Goal: Share content: Distribute website content to other platforms or users

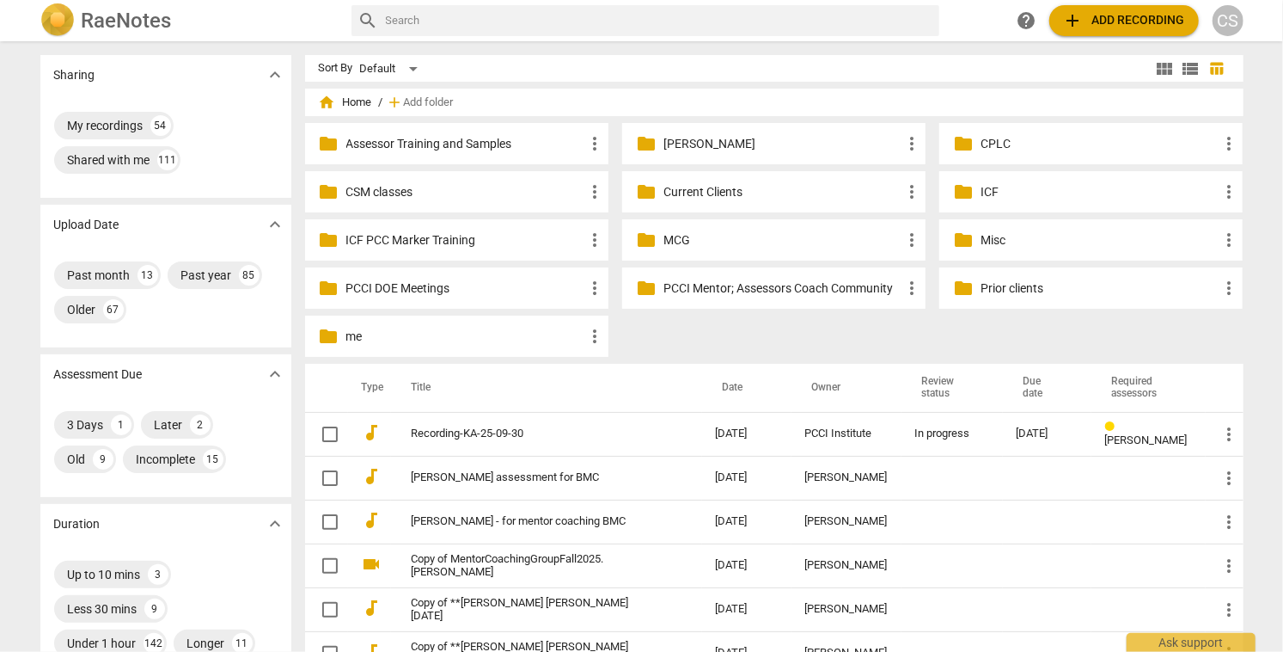
click at [669, 193] on p "Current Clients" at bounding box center [783, 192] width 238 height 18
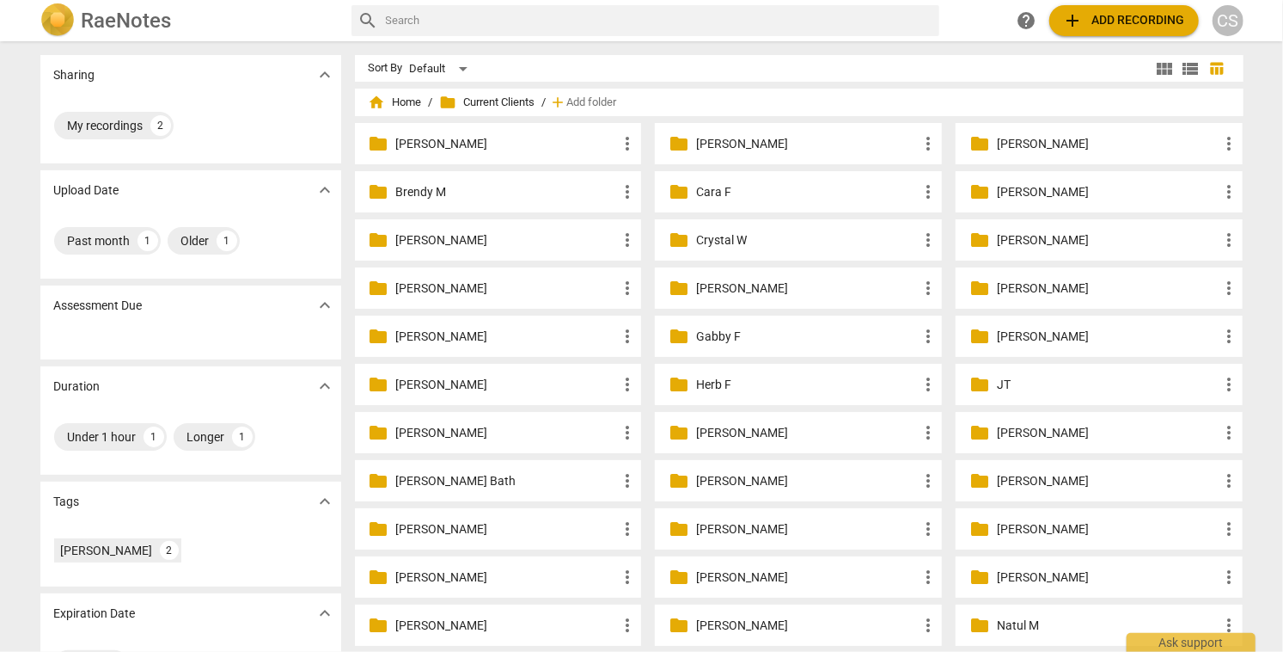
click at [1051, 333] on p "Georgina N" at bounding box center [1108, 336] width 222 height 18
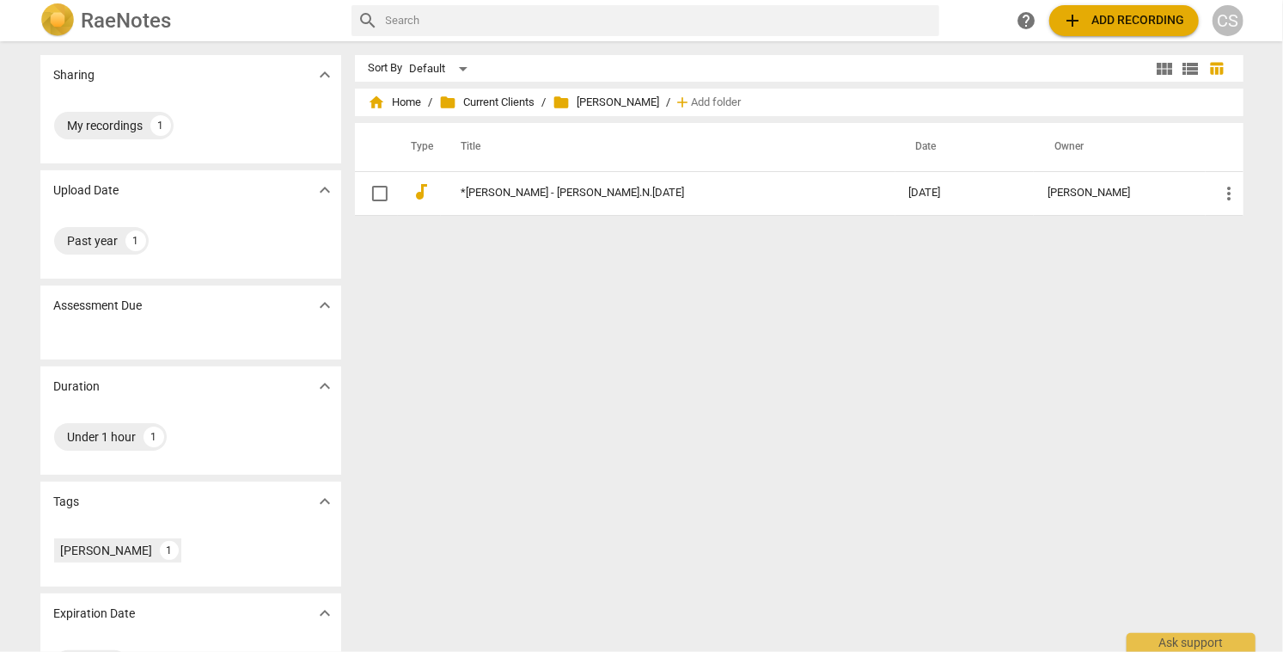
click at [1111, 20] on span "add Add recording" at bounding box center [1124, 20] width 122 height 21
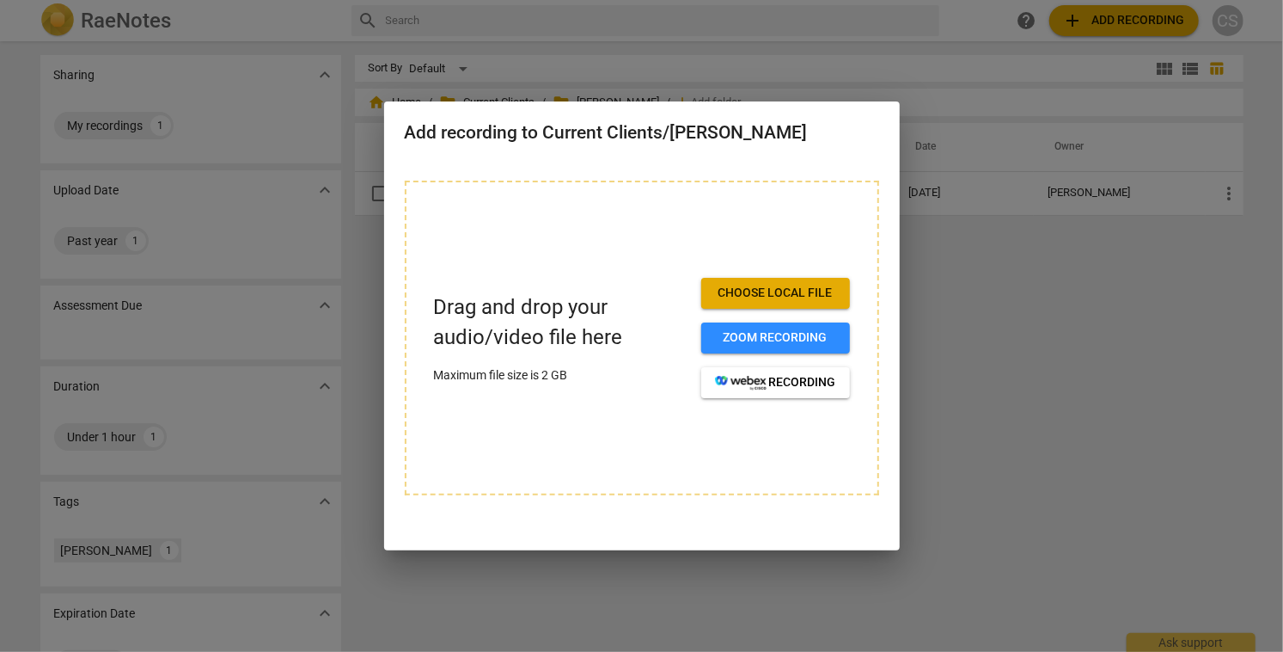
click at [731, 290] on span "Choose local file" at bounding box center [775, 293] width 121 height 17
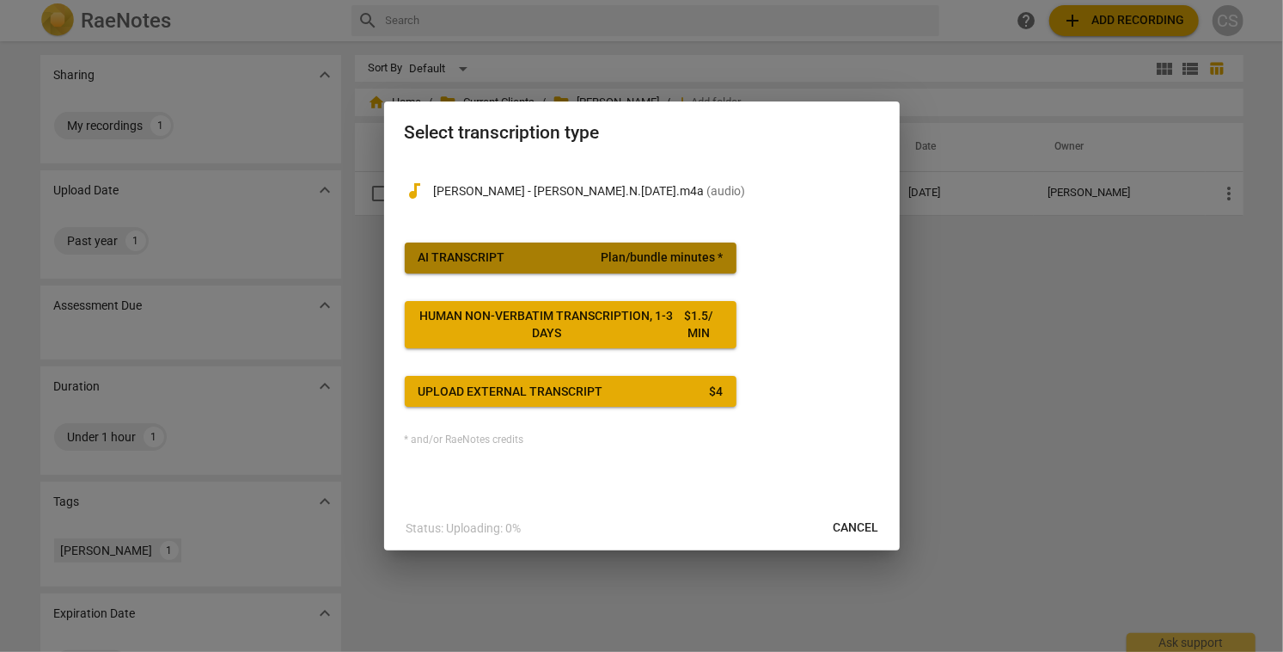
click at [603, 258] on span "AI Transcript Plan/bundle minutes *" at bounding box center [571, 257] width 304 height 17
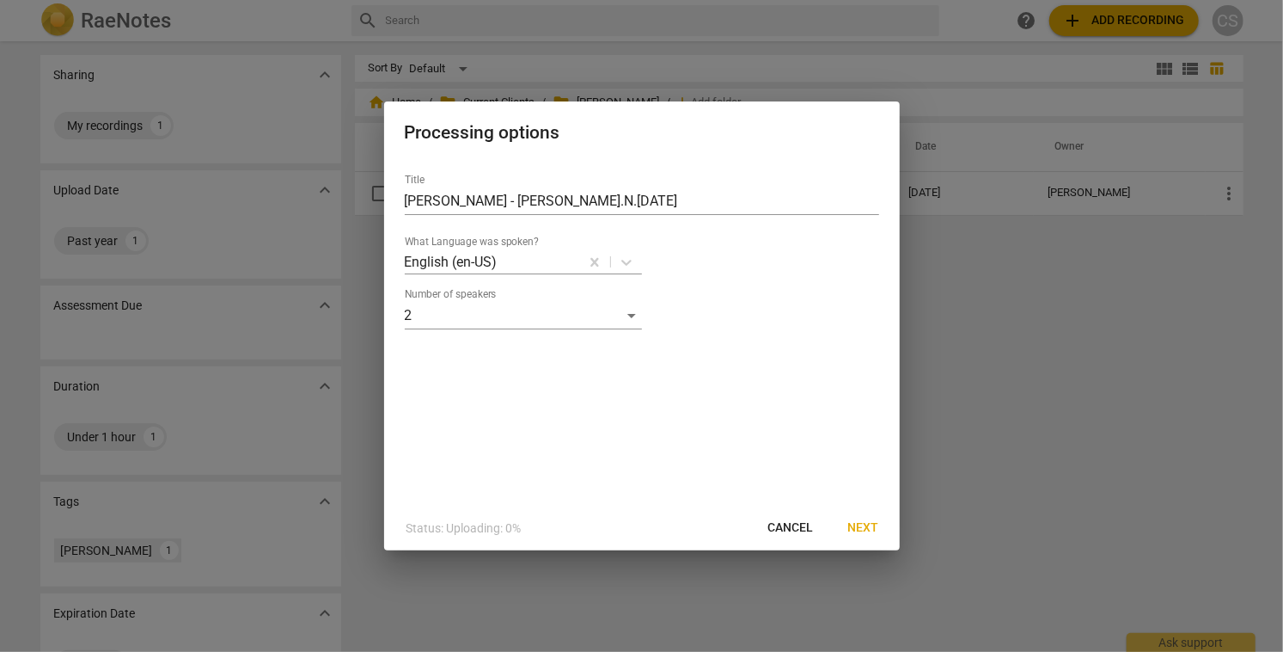
click at [859, 523] on span "Next" at bounding box center [863, 527] width 31 height 17
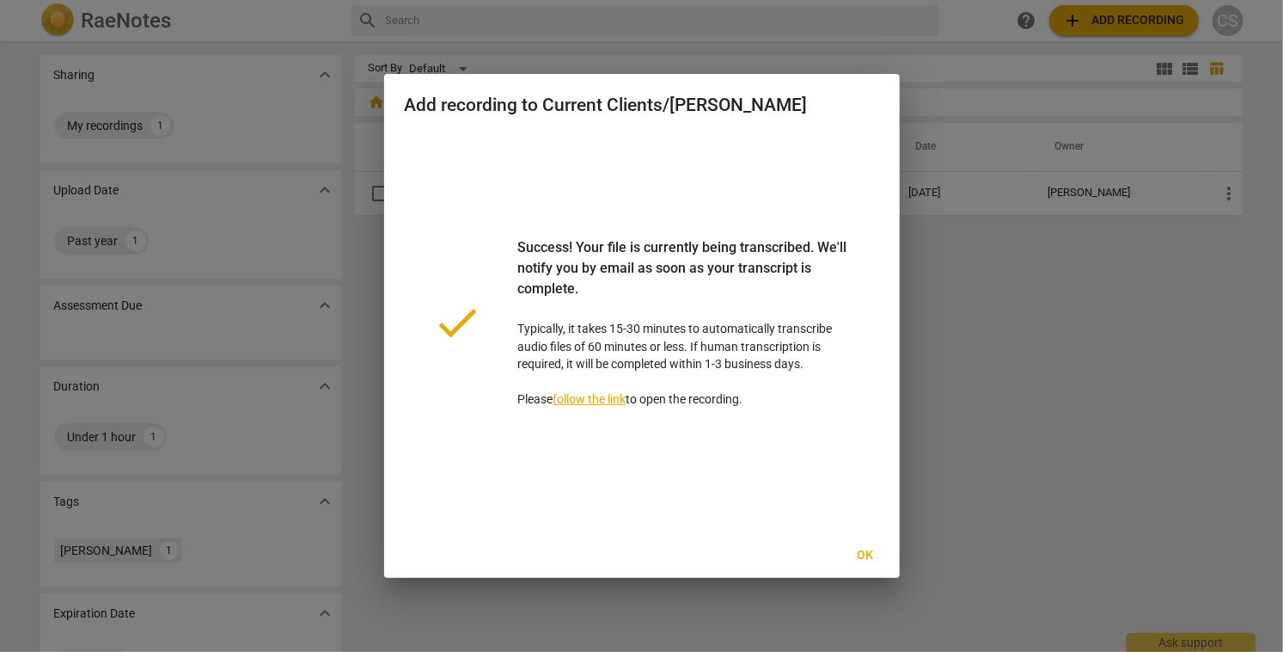
click at [860, 557] on span "Ok" at bounding box center [866, 555] width 28 height 17
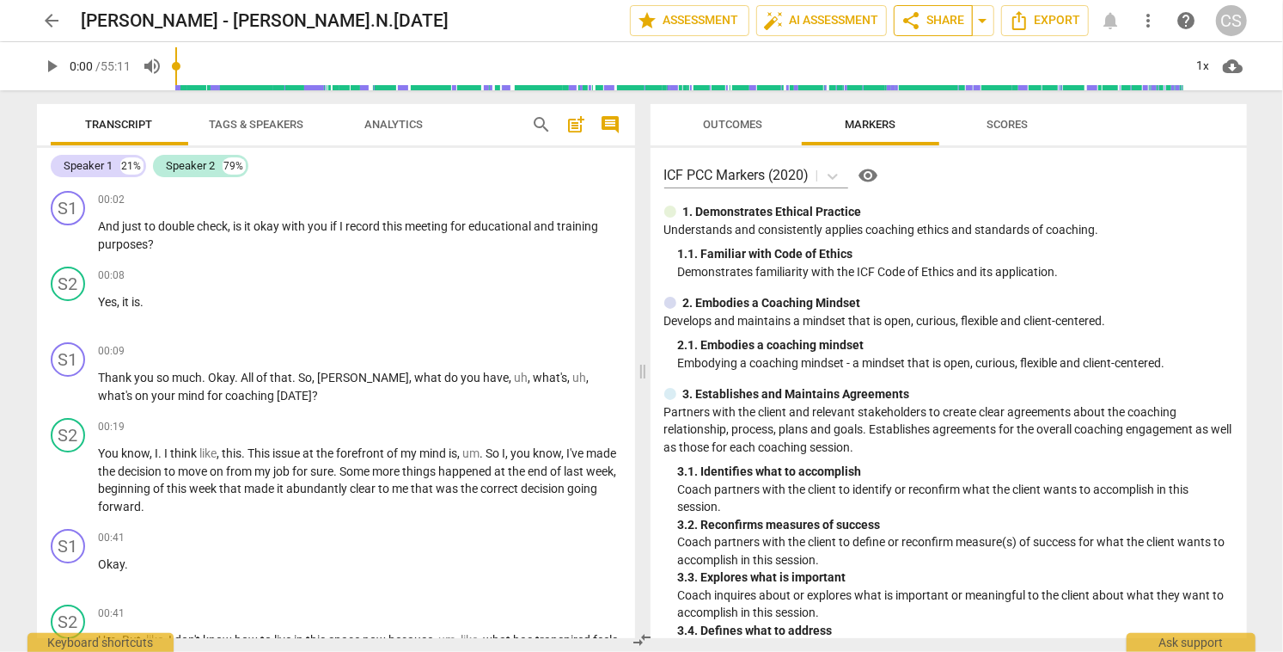
click at [945, 16] on span "share Share" at bounding box center [934, 20] width 64 height 21
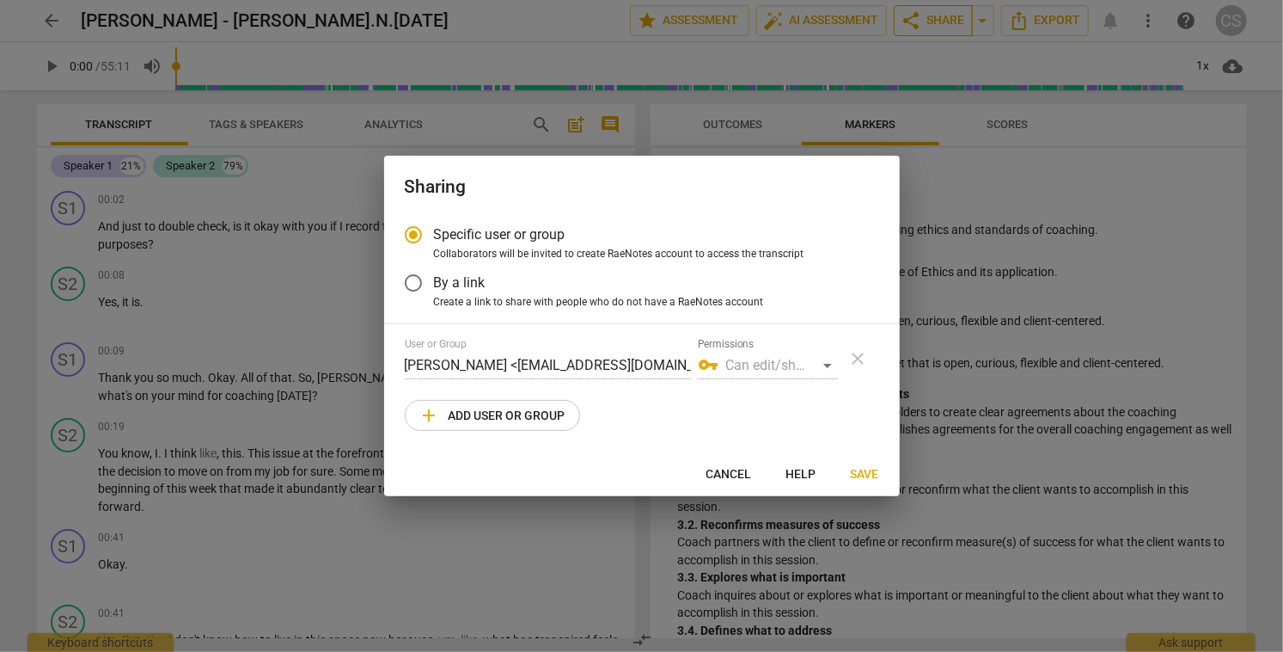
radio input "false"
click at [419, 281] on input "By a link" at bounding box center [413, 282] width 41 height 41
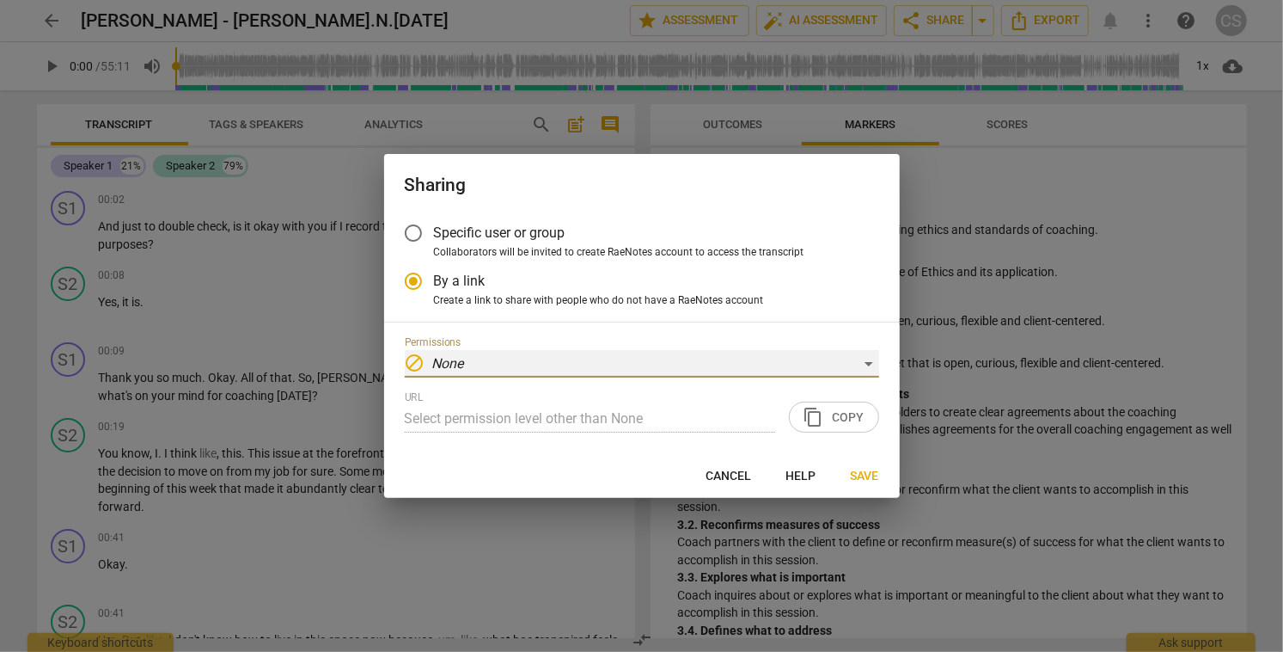
click at [859, 365] on div "block None" at bounding box center [642, 364] width 474 height 28
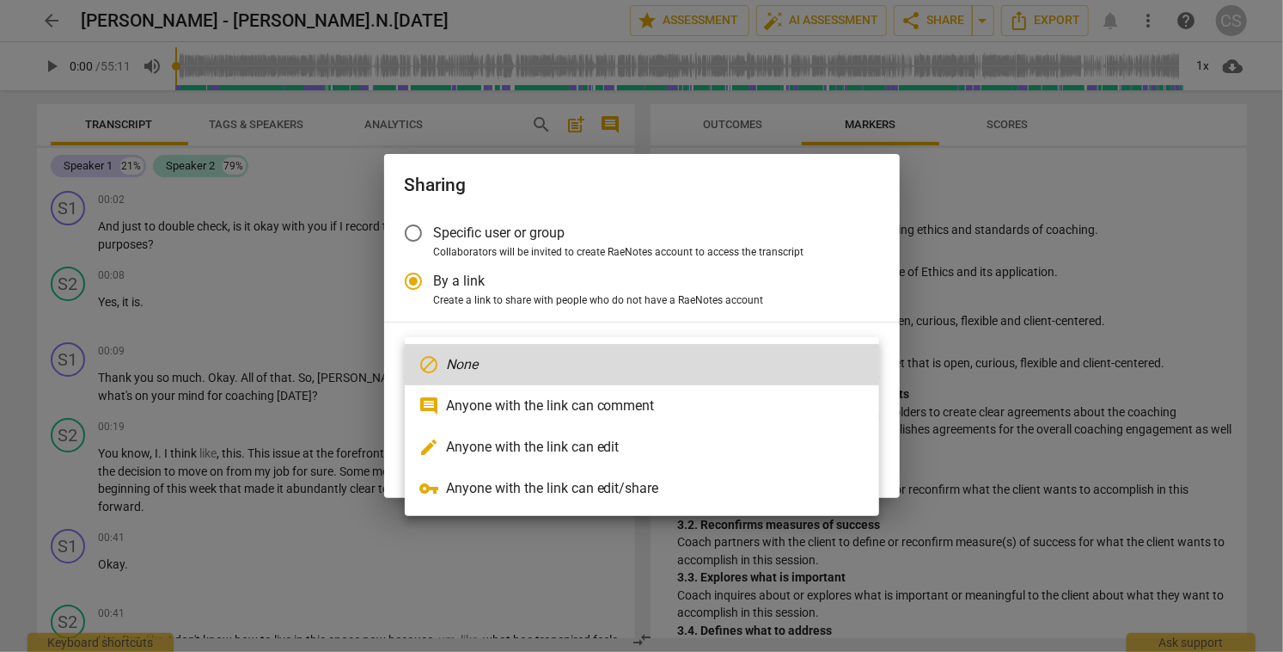
click at [614, 450] on li "edit Anyone with the link can edit" at bounding box center [642, 446] width 474 height 41
radio input "false"
type input "[URL][DOMAIN_NAME]"
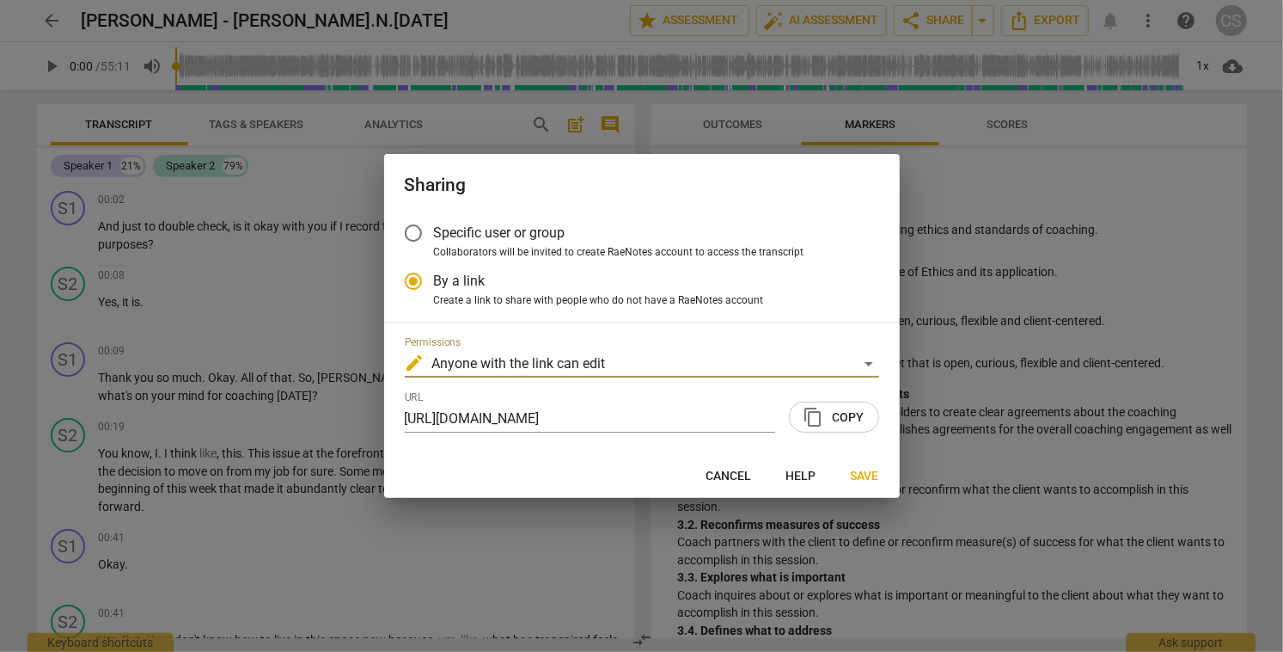
click at [853, 419] on span "content_copy Copy" at bounding box center [834, 417] width 61 height 21
click at [861, 469] on span "Save" at bounding box center [865, 476] width 28 height 17
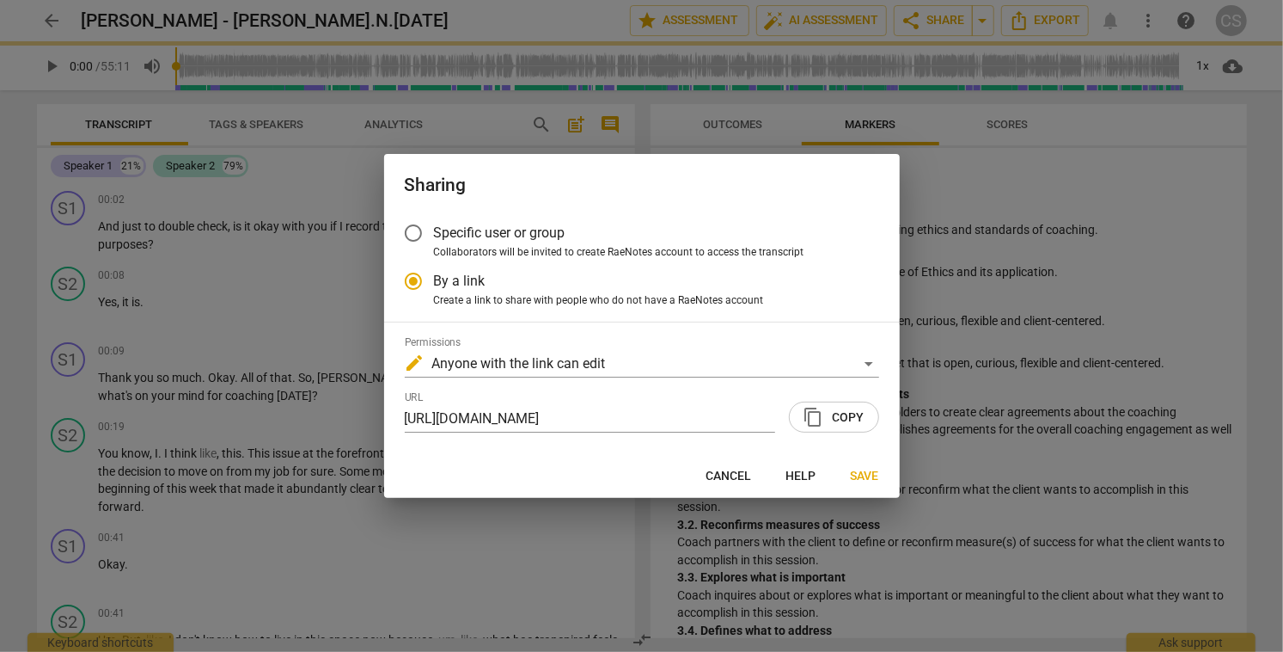
radio input "false"
